Goal: Task Accomplishment & Management: Use online tool/utility

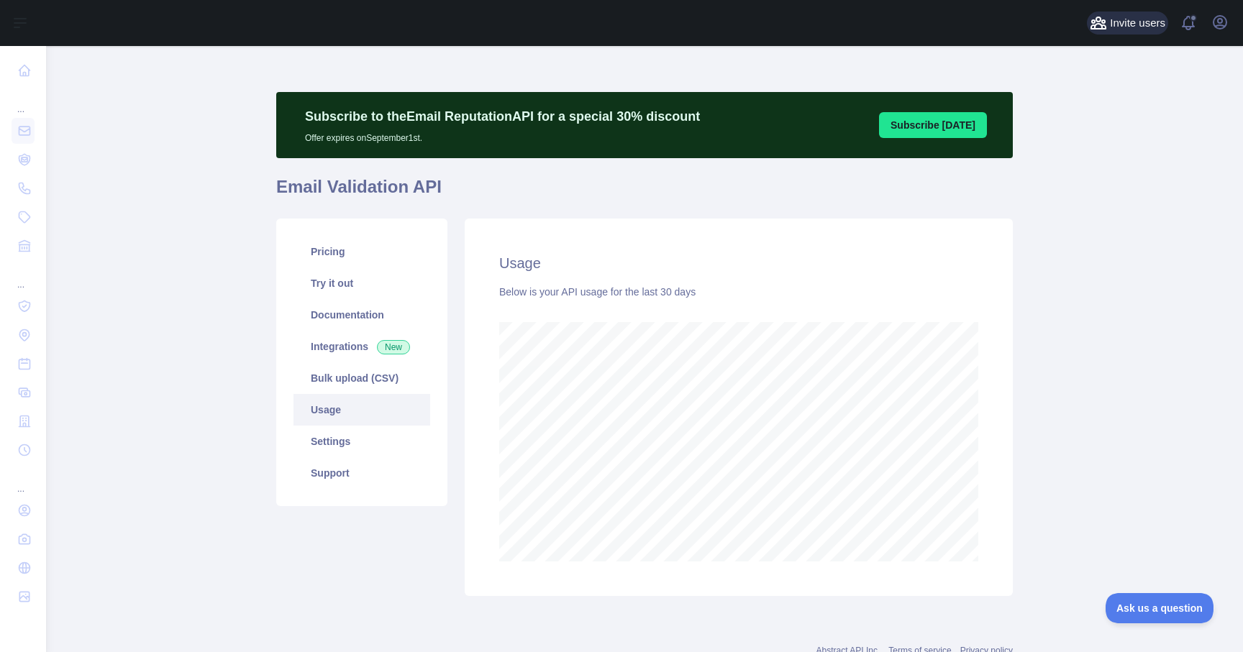
scroll to position [606, 1197]
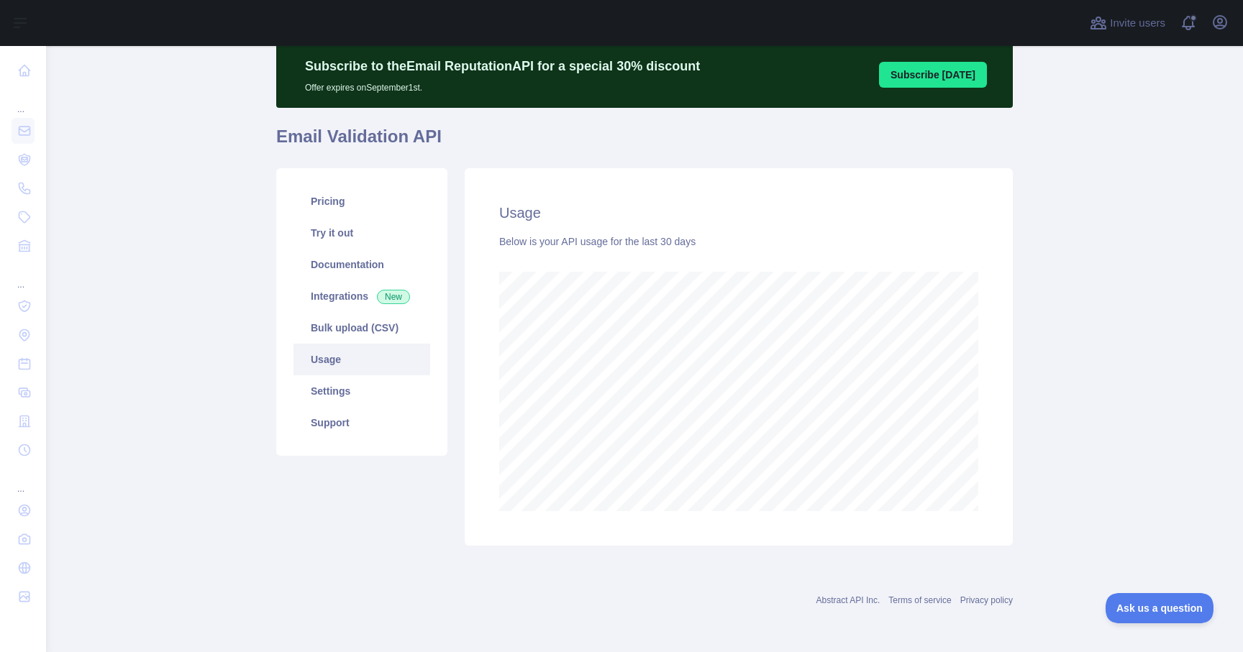
click at [1149, 232] on main "Subscribe to the Email Reputation API for a special 30 % discount Offer expires…" at bounding box center [644, 349] width 1197 height 606
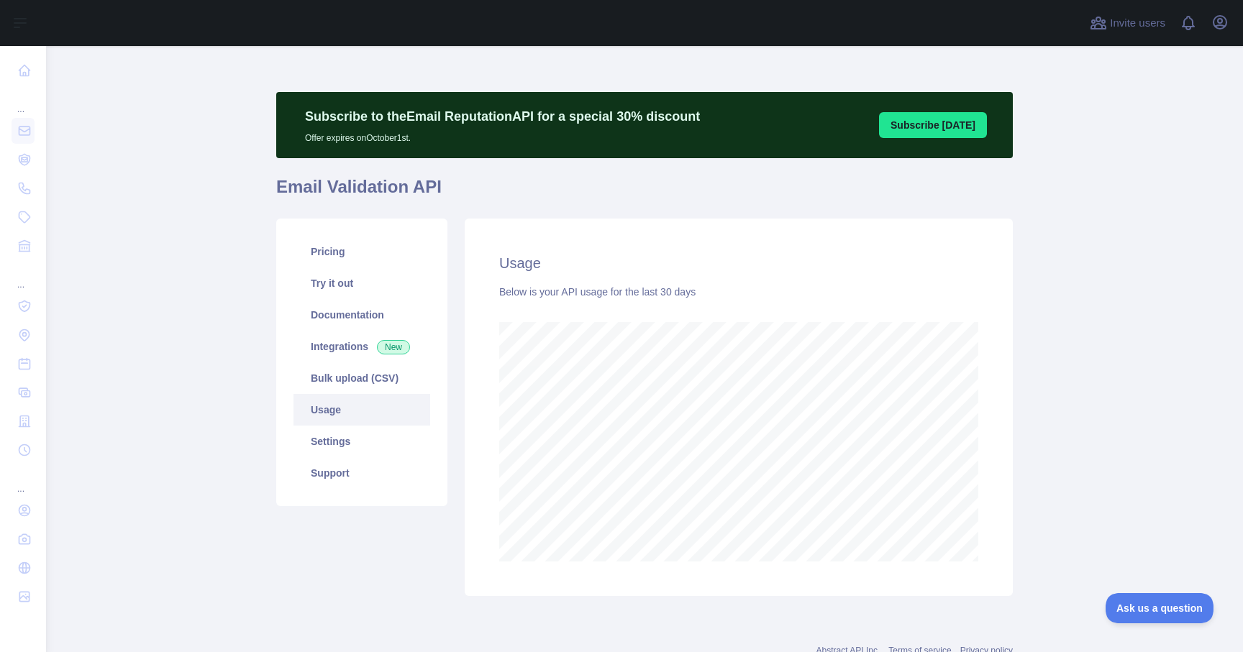
click at [1101, 466] on main "Subscribe to the Email Reputation API for a special 30 % discount Offer expires…" at bounding box center [644, 349] width 1197 height 606
